Goal: Task Accomplishment & Management: Manage account settings

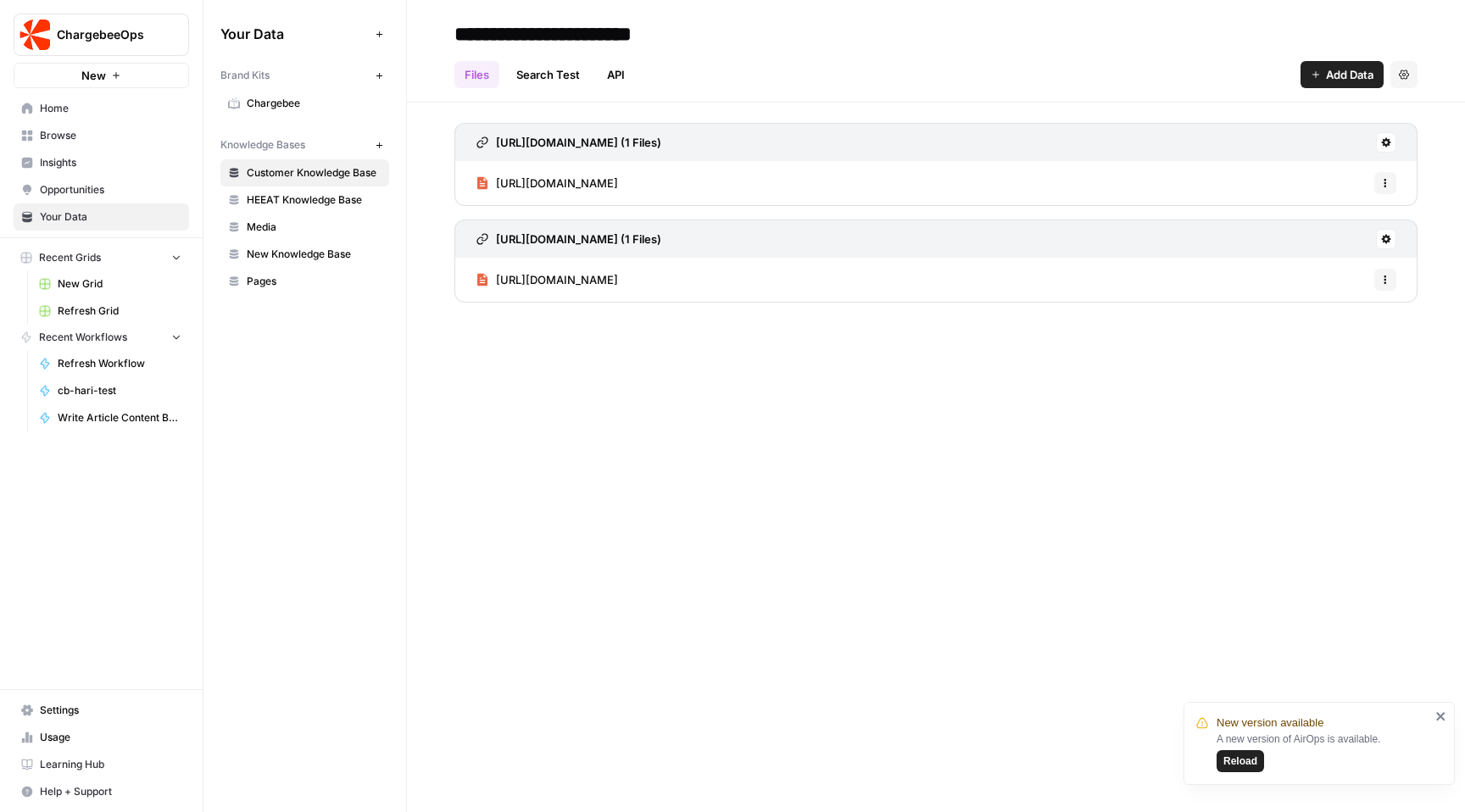
click at [92, 712] on span "Settings" at bounding box center [111, 711] width 142 height 16
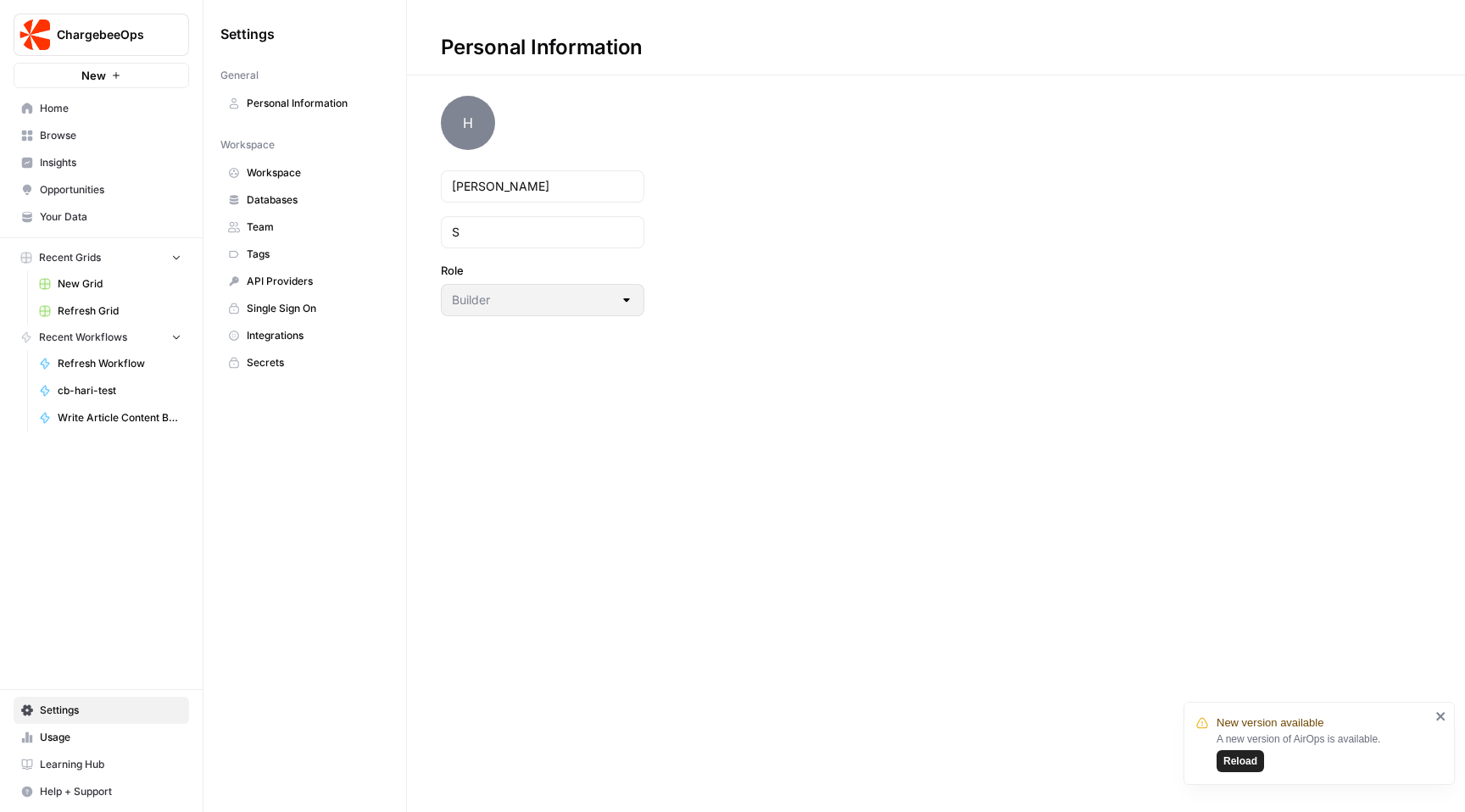
click at [283, 338] on span "Integrations" at bounding box center [314, 336] width 135 height 16
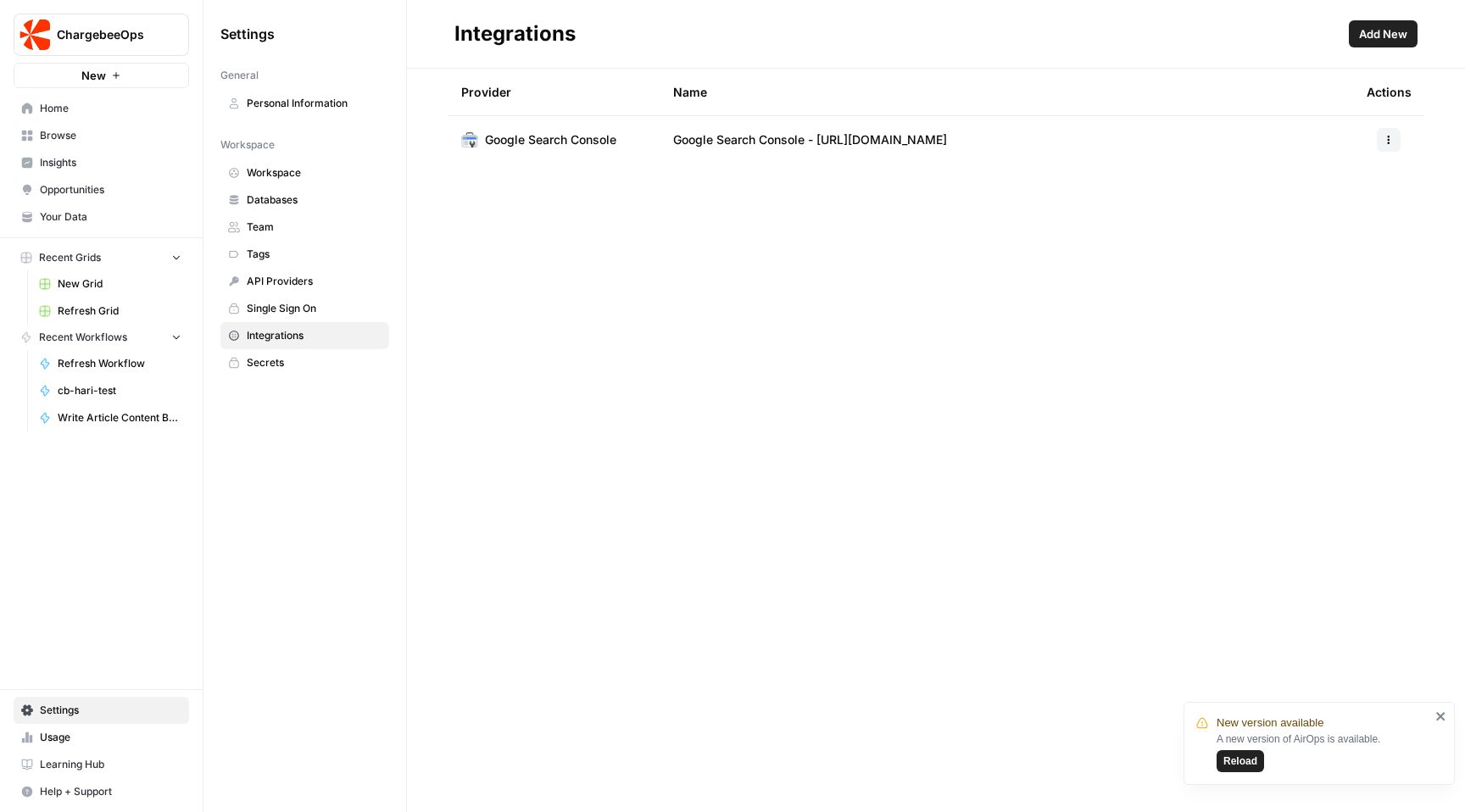
click at [1361, 35] on span "Add New" at bounding box center [1383, 34] width 48 height 17
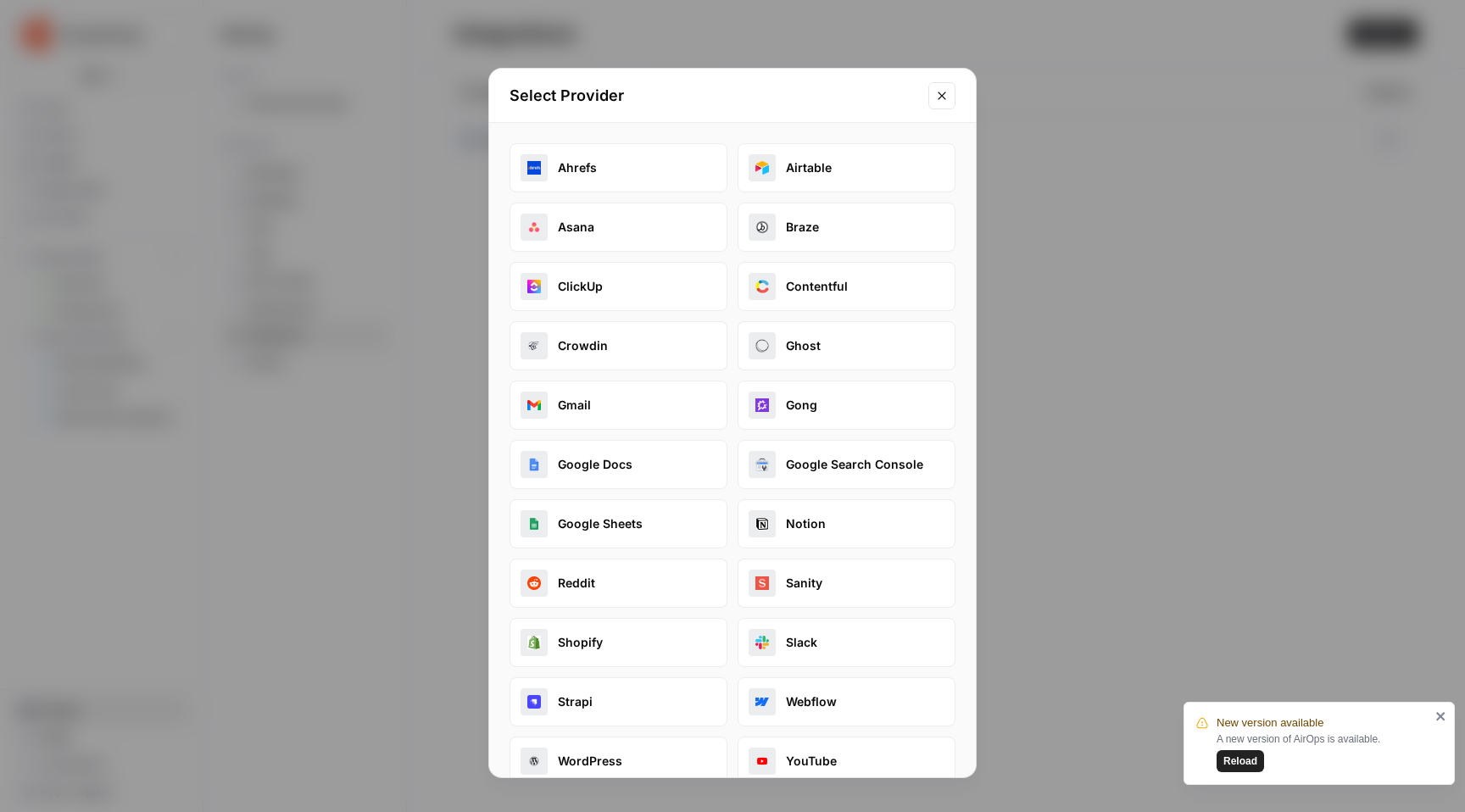
click at [831, 284] on button "Contentful" at bounding box center [847, 286] width 218 height 49
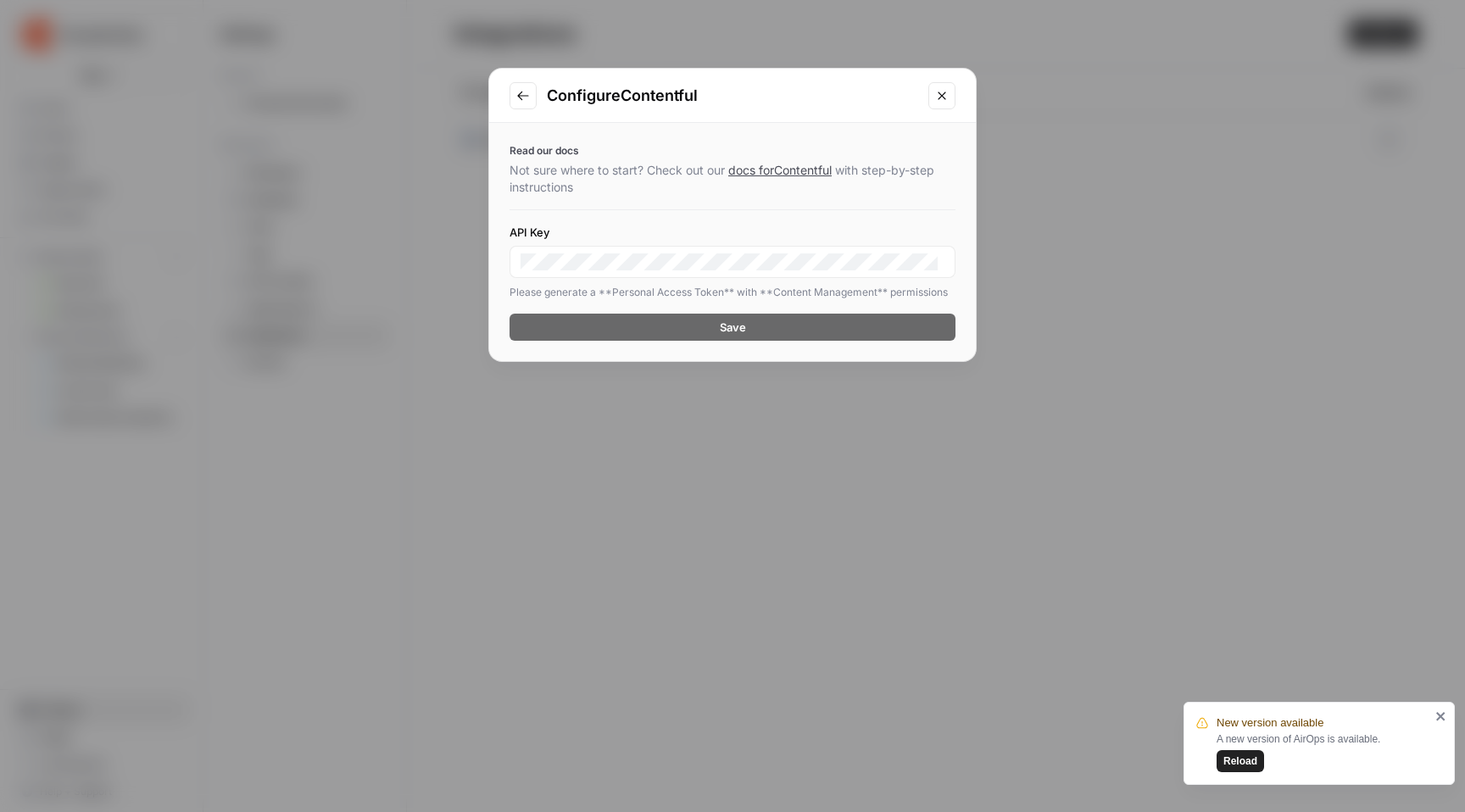
click at [810, 285] on div "Please generate a **Personal Access Token** with **Content Management** permiss…" at bounding box center [732, 292] width 446 height 16
click at [803, 275] on div at bounding box center [732, 261] width 446 height 32
click at [940, 98] on icon "Close modal" at bounding box center [942, 96] width 14 height 14
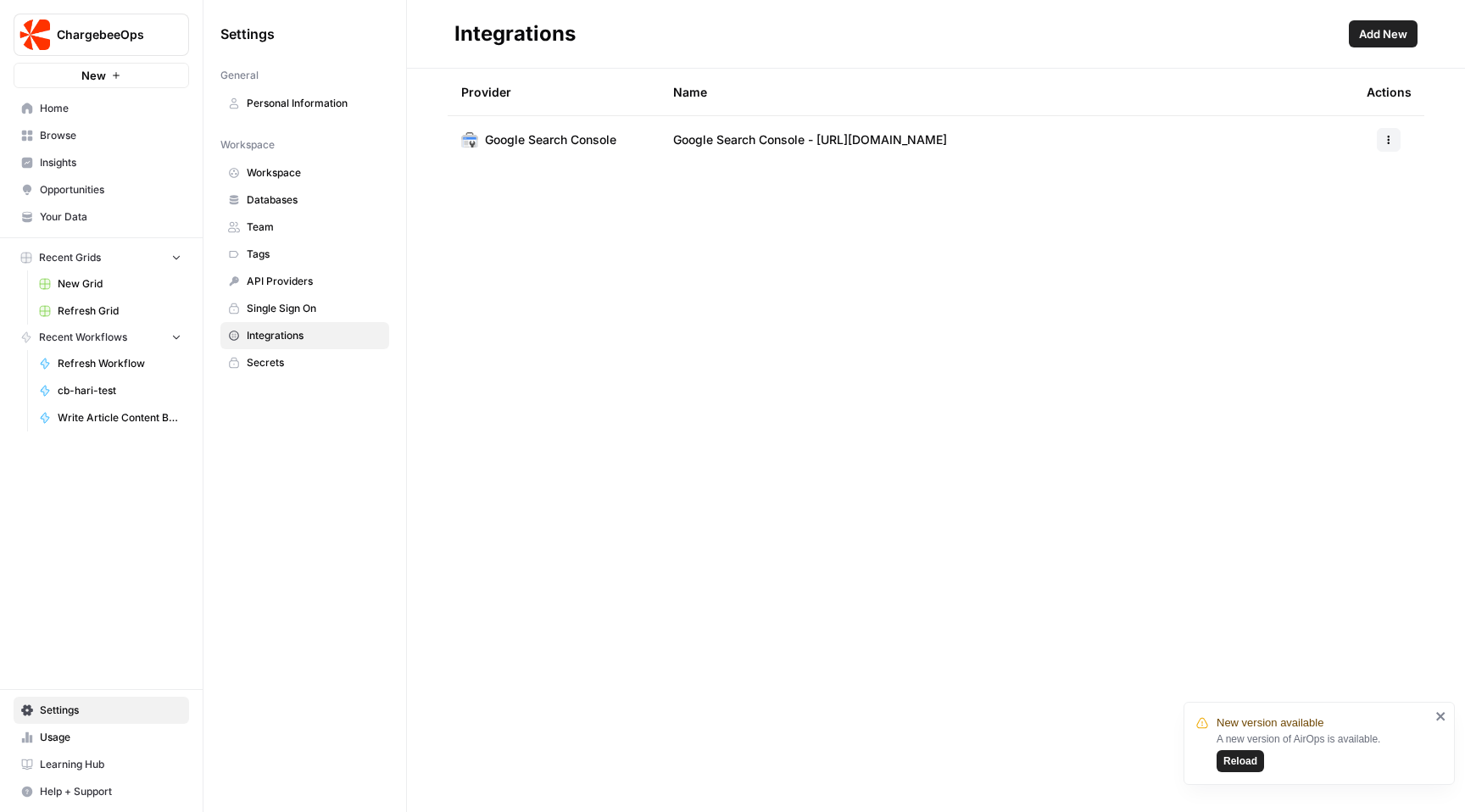
click at [1440, 707] on div "New version available A new version of AirOps is available. Reload" at bounding box center [1319, 744] width 272 height 83
click at [1439, 714] on icon "close" at bounding box center [1441, 716] width 9 height 9
